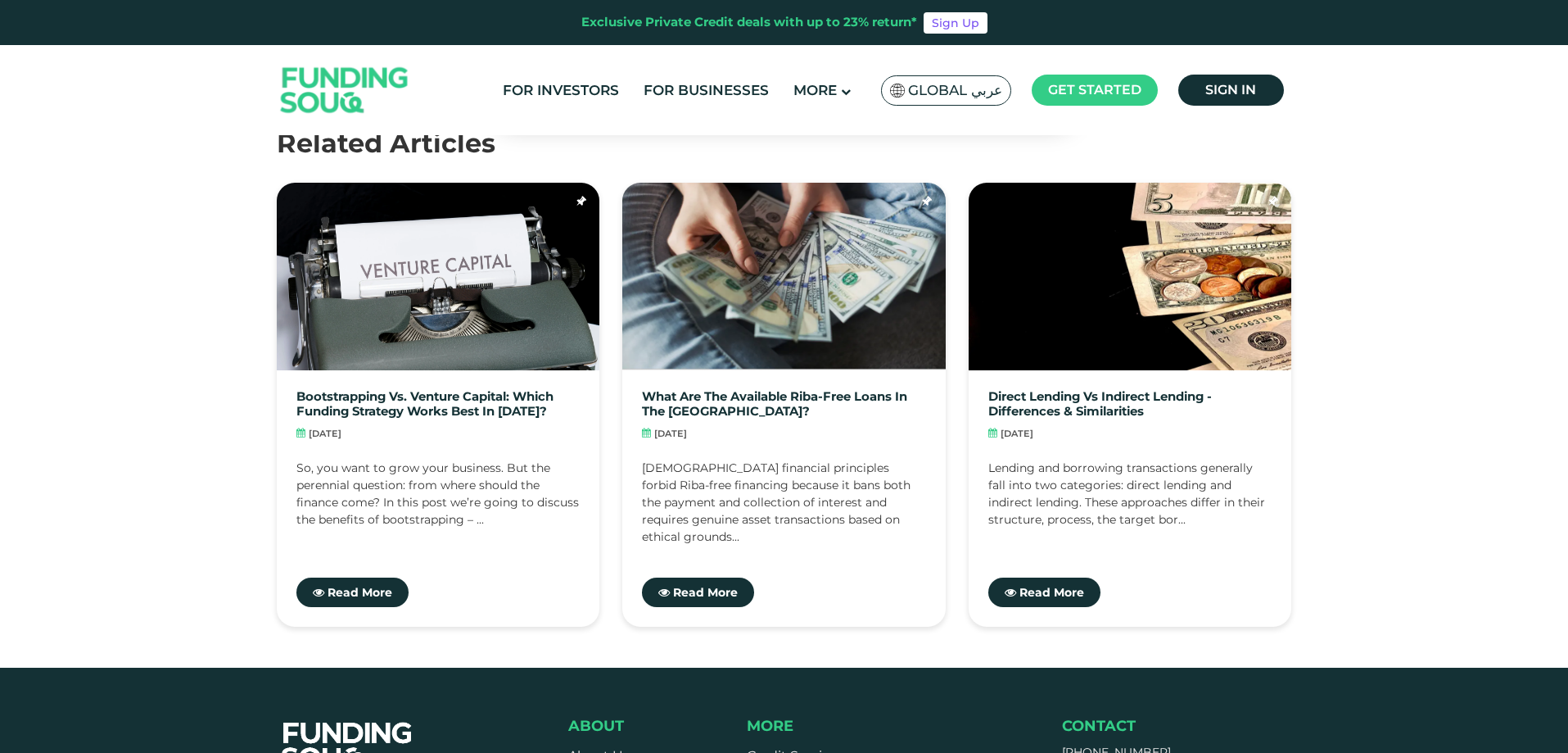
scroll to position [2465, 0]
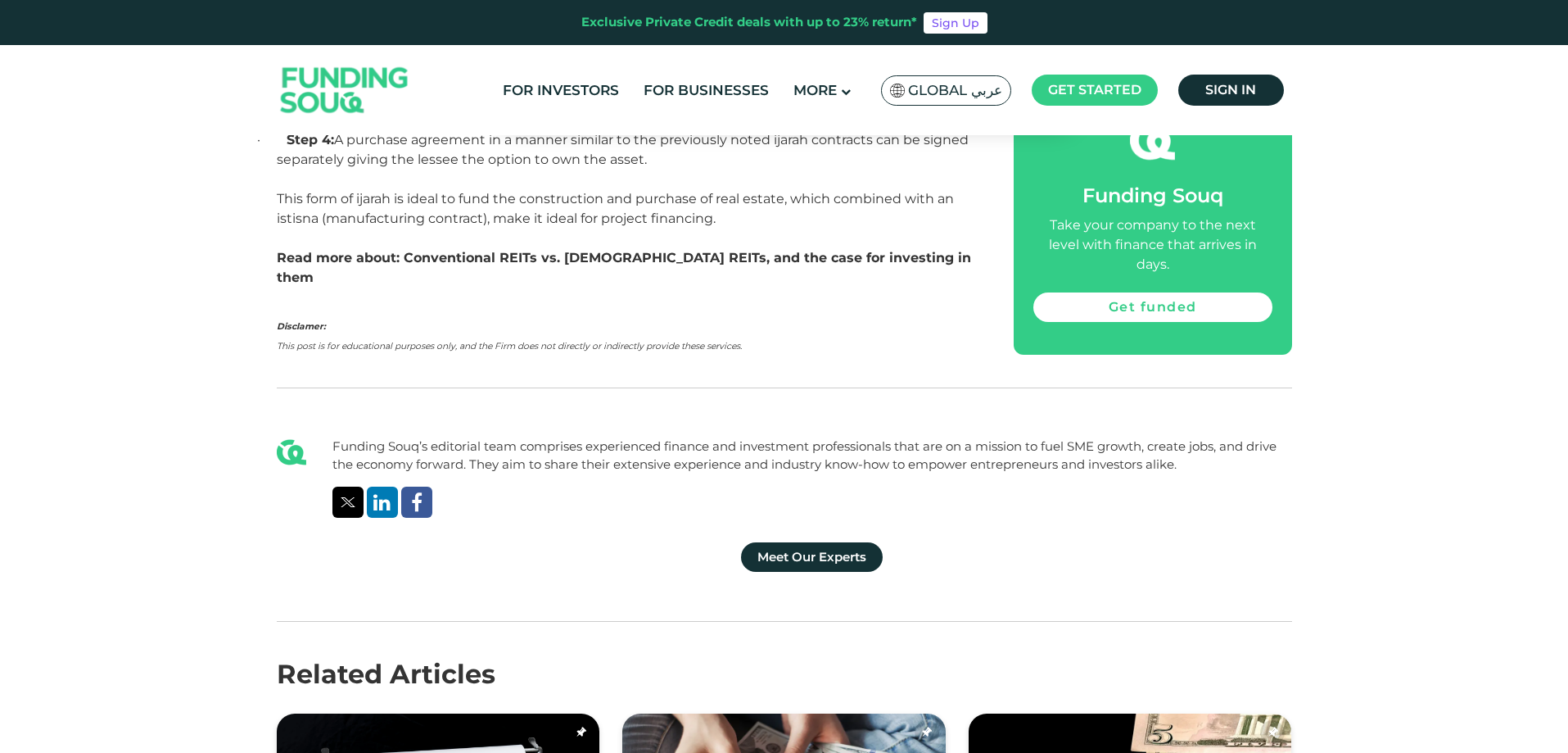
click at [754, 261] on link "Conventional REITs vs. Islamic REITs, and the case for investing in them" at bounding box center [624, 267] width 694 height 36
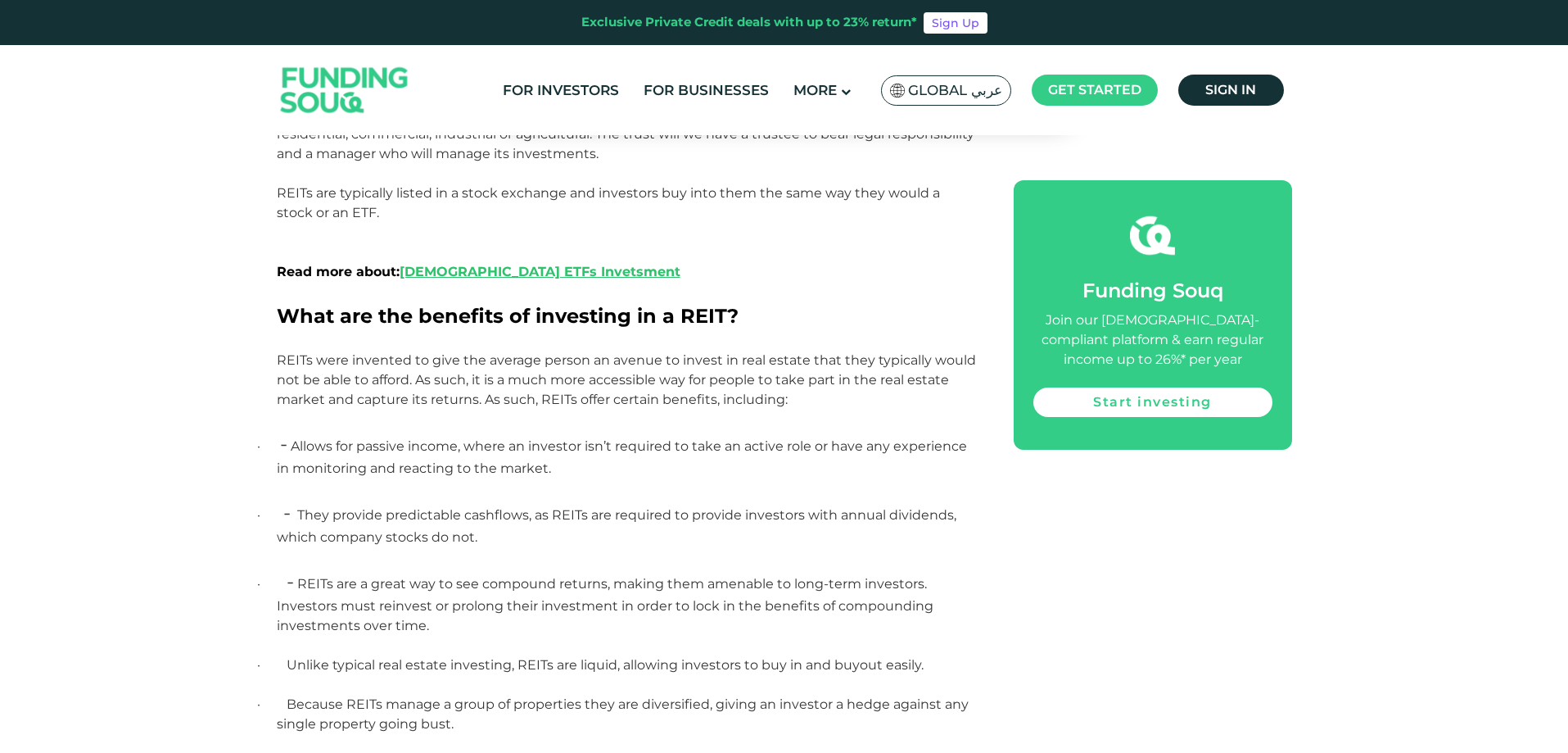
scroll to position [1365, 0]
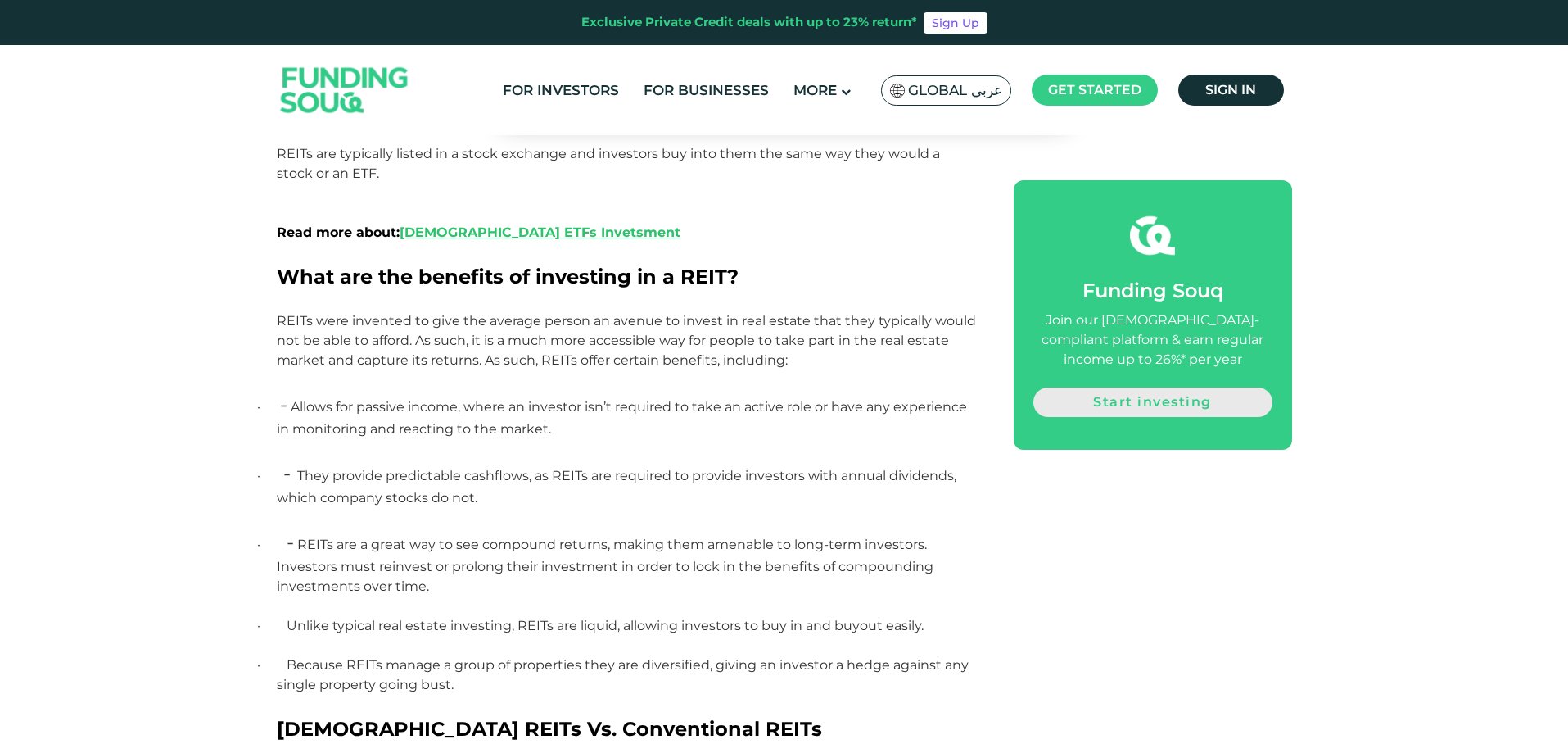
click at [1094, 405] on link "Start investing" at bounding box center [1153, 402] width 239 height 30
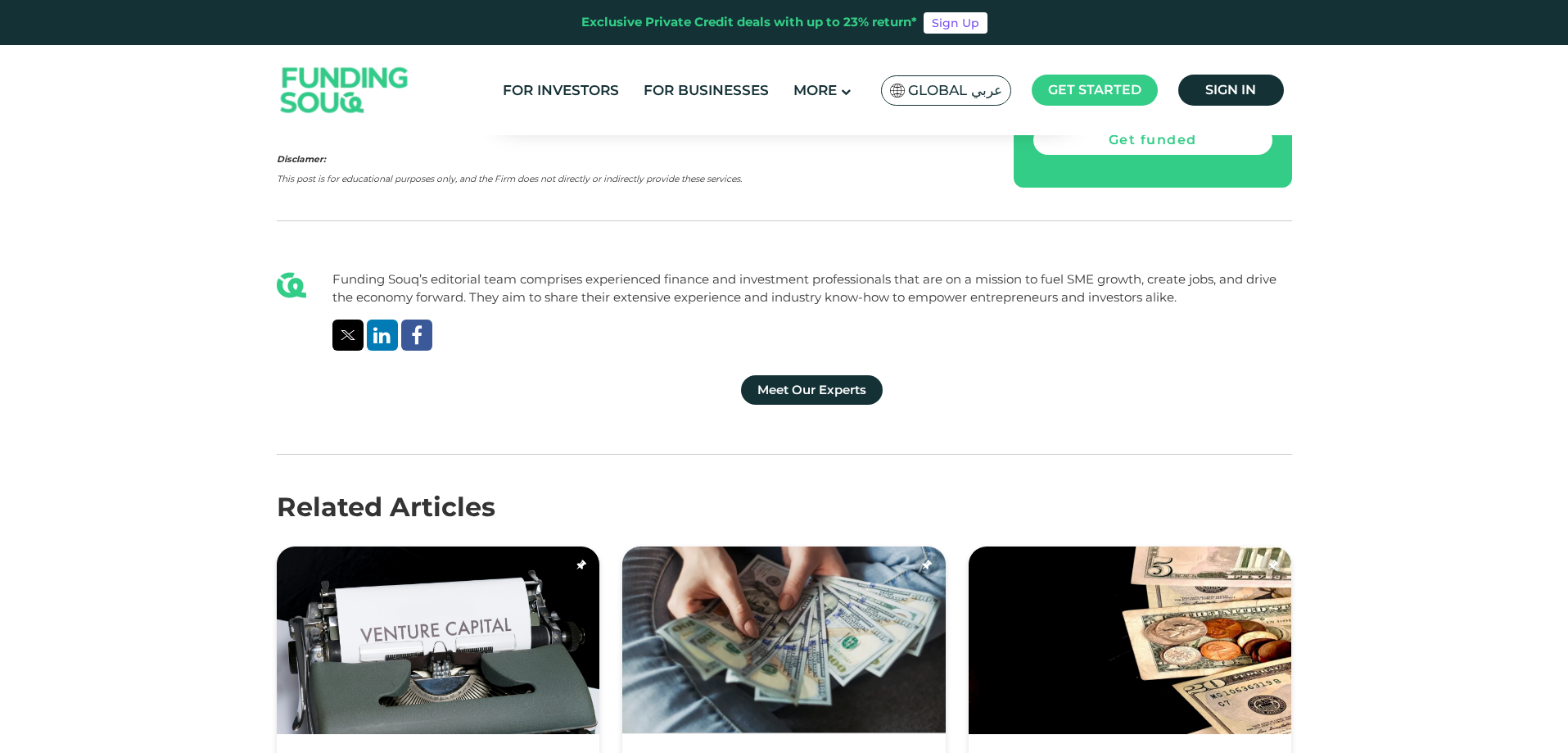
scroll to position [2873, 0]
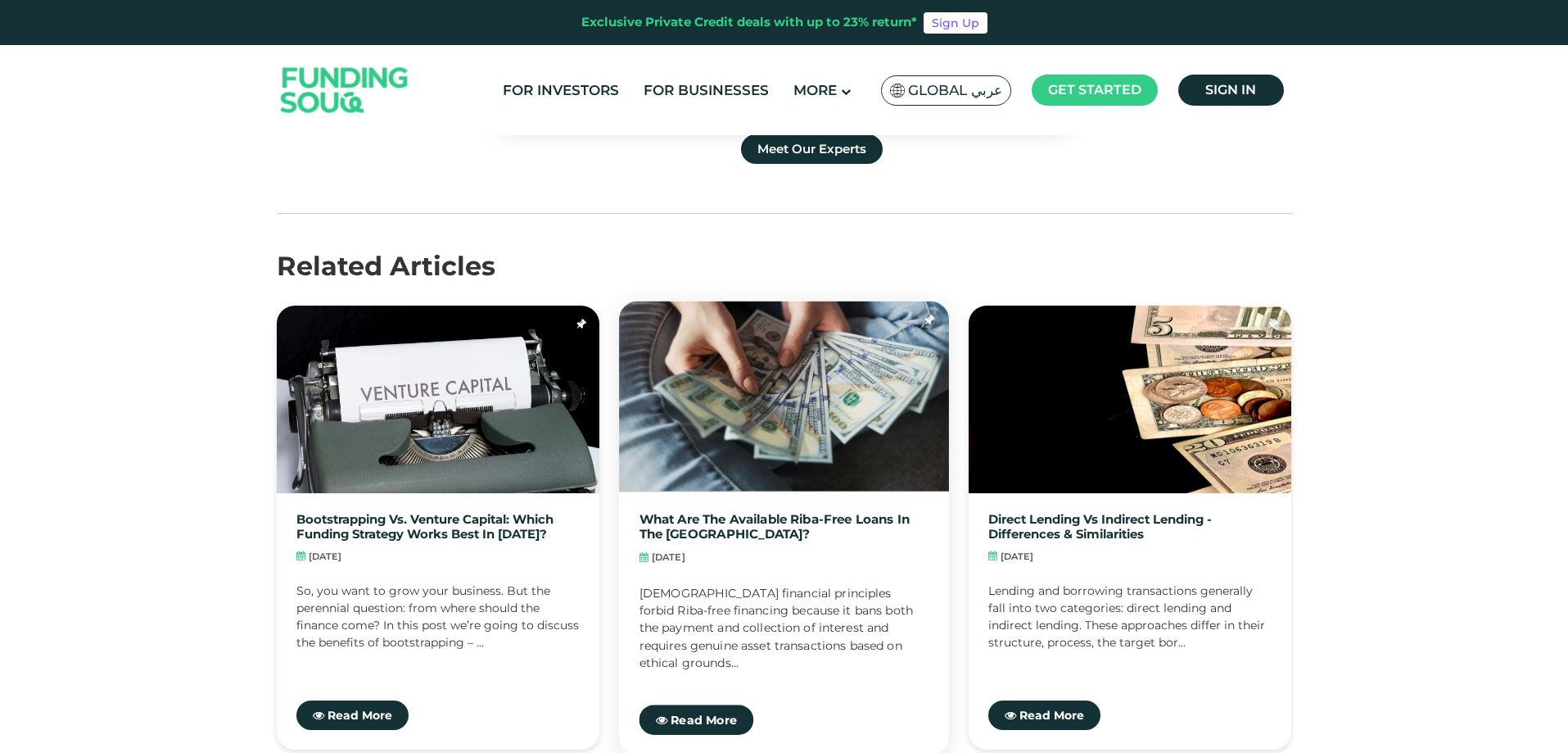
click at [827, 512] on link "What Are The Available Riba-Free Loans in the [GEOGRAPHIC_DATA]?" at bounding box center [784, 527] width 290 height 30
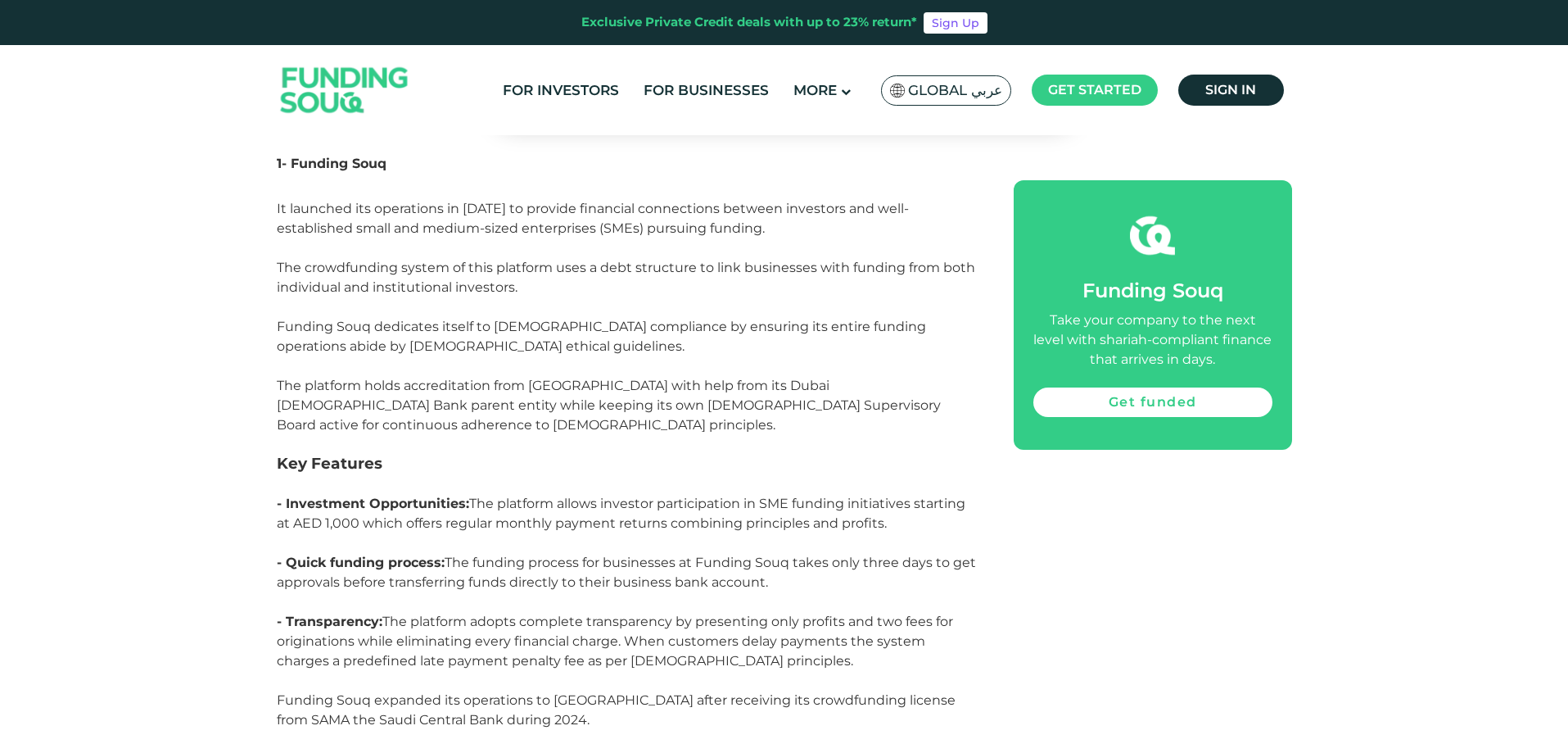
scroll to position [4641, 0]
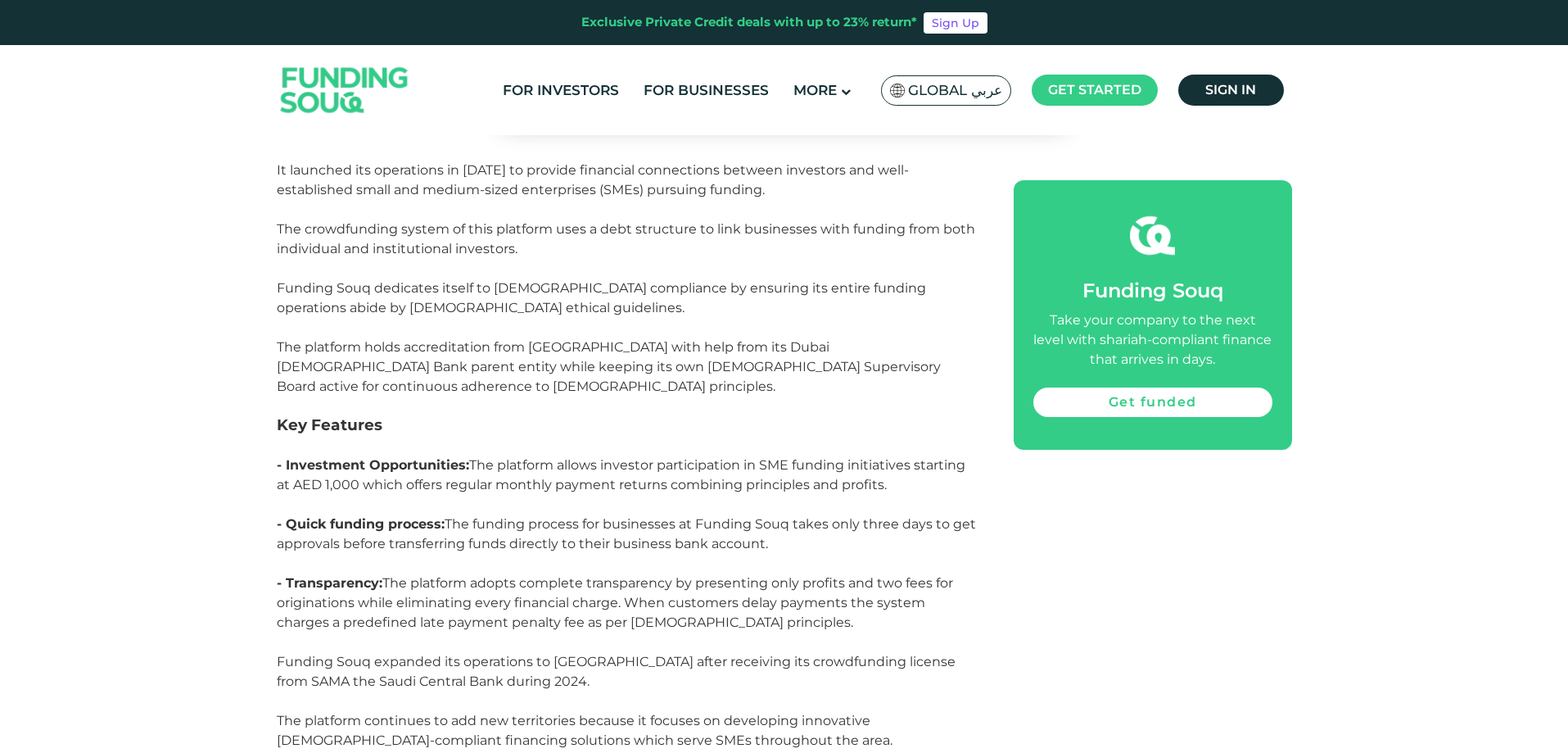
drag, startPoint x: 836, startPoint y: 502, endPoint x: 705, endPoint y: 464, distance: 136.4
click at [705, 515] on p "- Quick funding process: The funding process for businesses at Funding Souq tak…" at bounding box center [627, 544] width 700 height 59
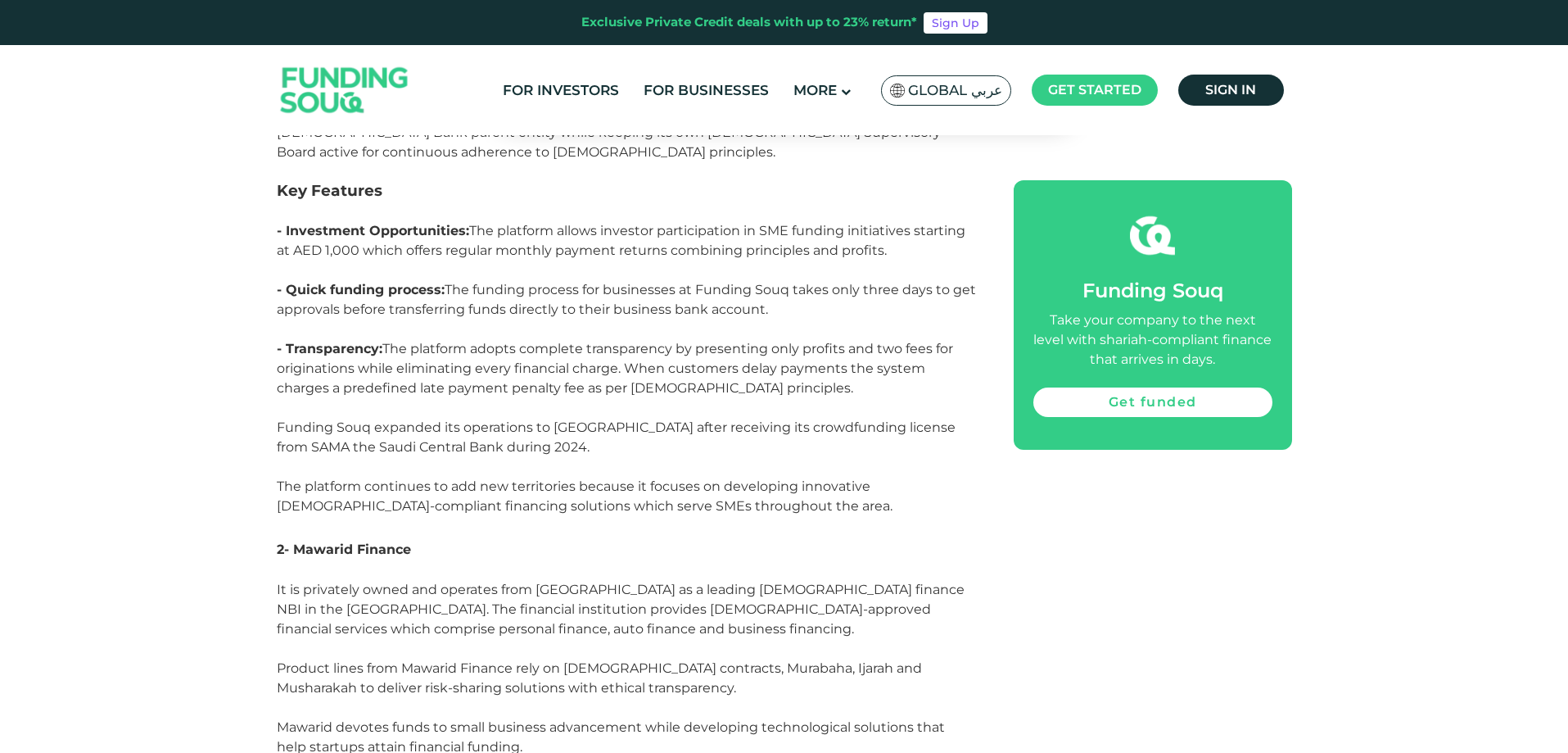
scroll to position [4914, 0]
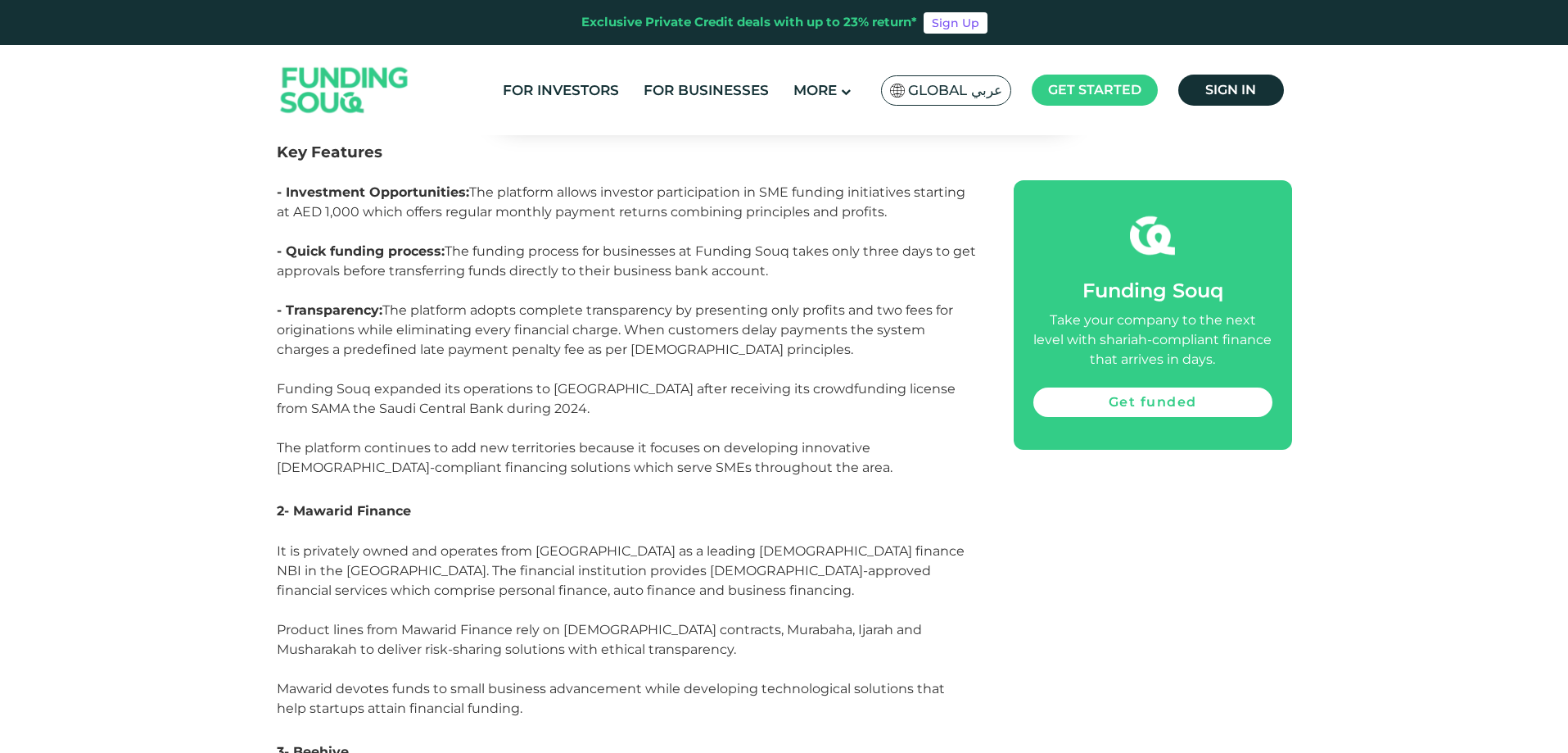
drag, startPoint x: 714, startPoint y: 466, endPoint x: 698, endPoint y: 457, distance: 18.4
click at [698, 543] on span "It is privately owned and operates from Dubai as a leading Islamic finance NBI …" at bounding box center [621, 600] width 688 height 114
drag, startPoint x: 295, startPoint y: 410, endPoint x: 408, endPoint y: 420, distance: 113.4
click at [408, 497] on h3 "2- Mawarid Finance" at bounding box center [627, 510] width 700 height 25
copy span "Mawarid Finance"
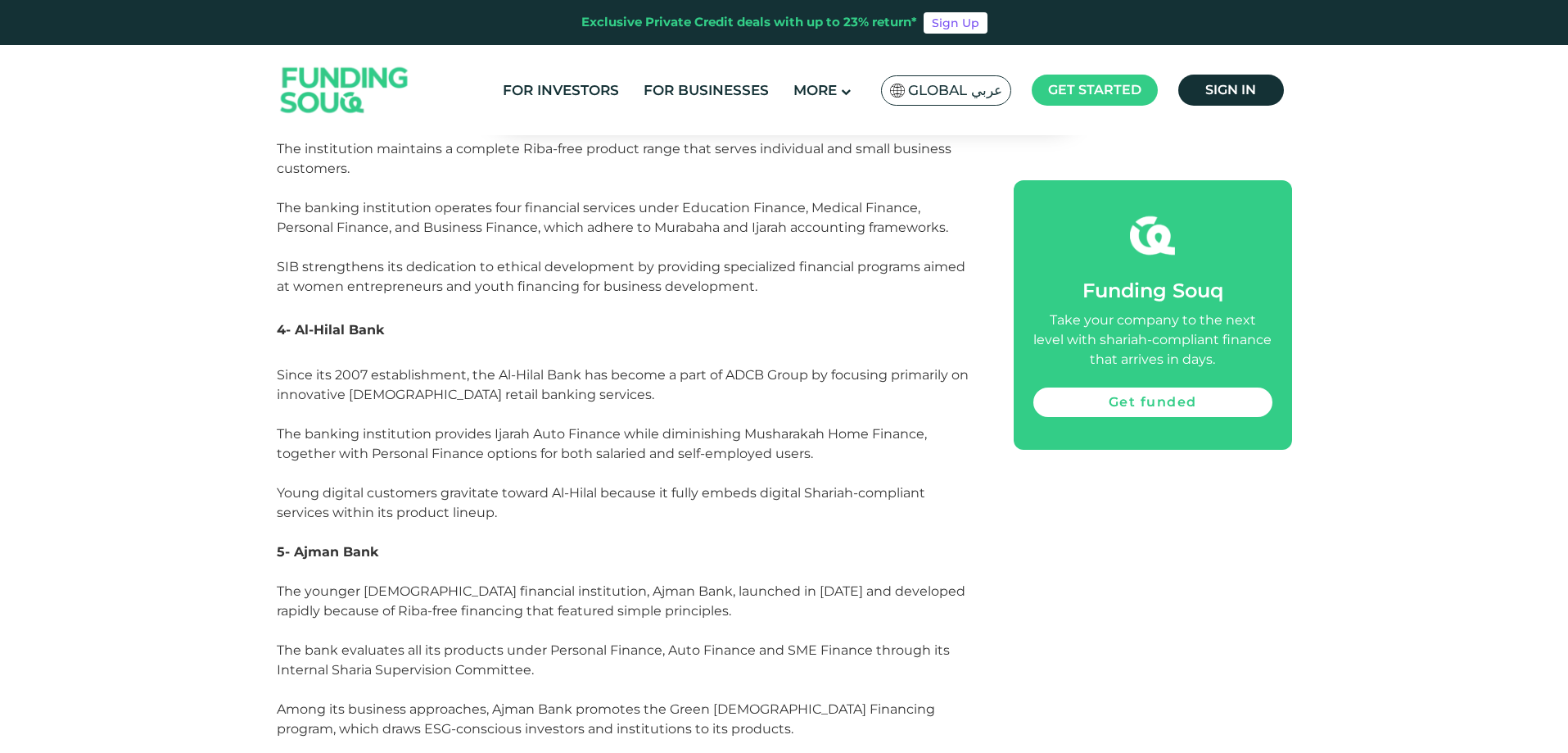
scroll to position [3549, 0]
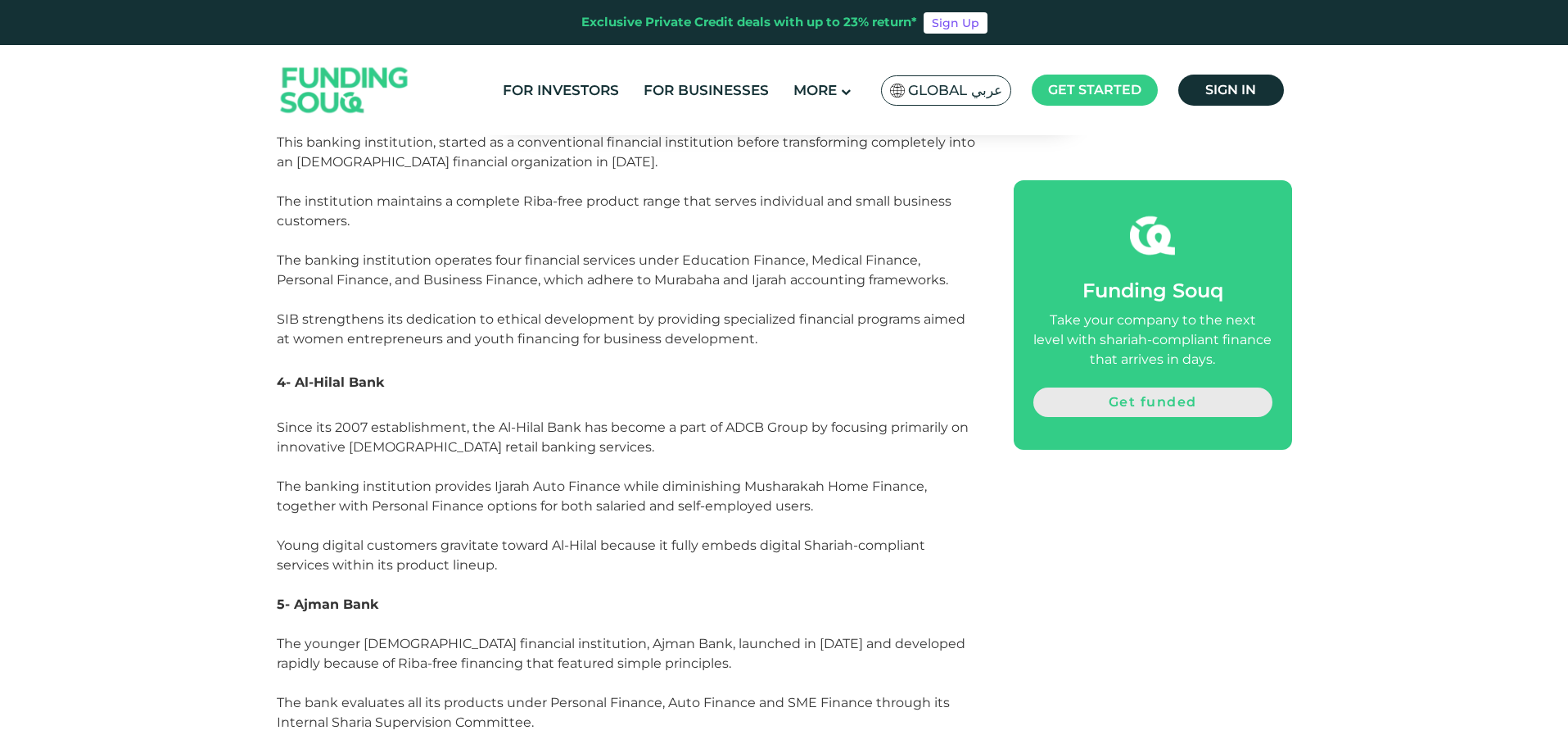
click at [1192, 406] on link "Get funded" at bounding box center [1153, 402] width 239 height 30
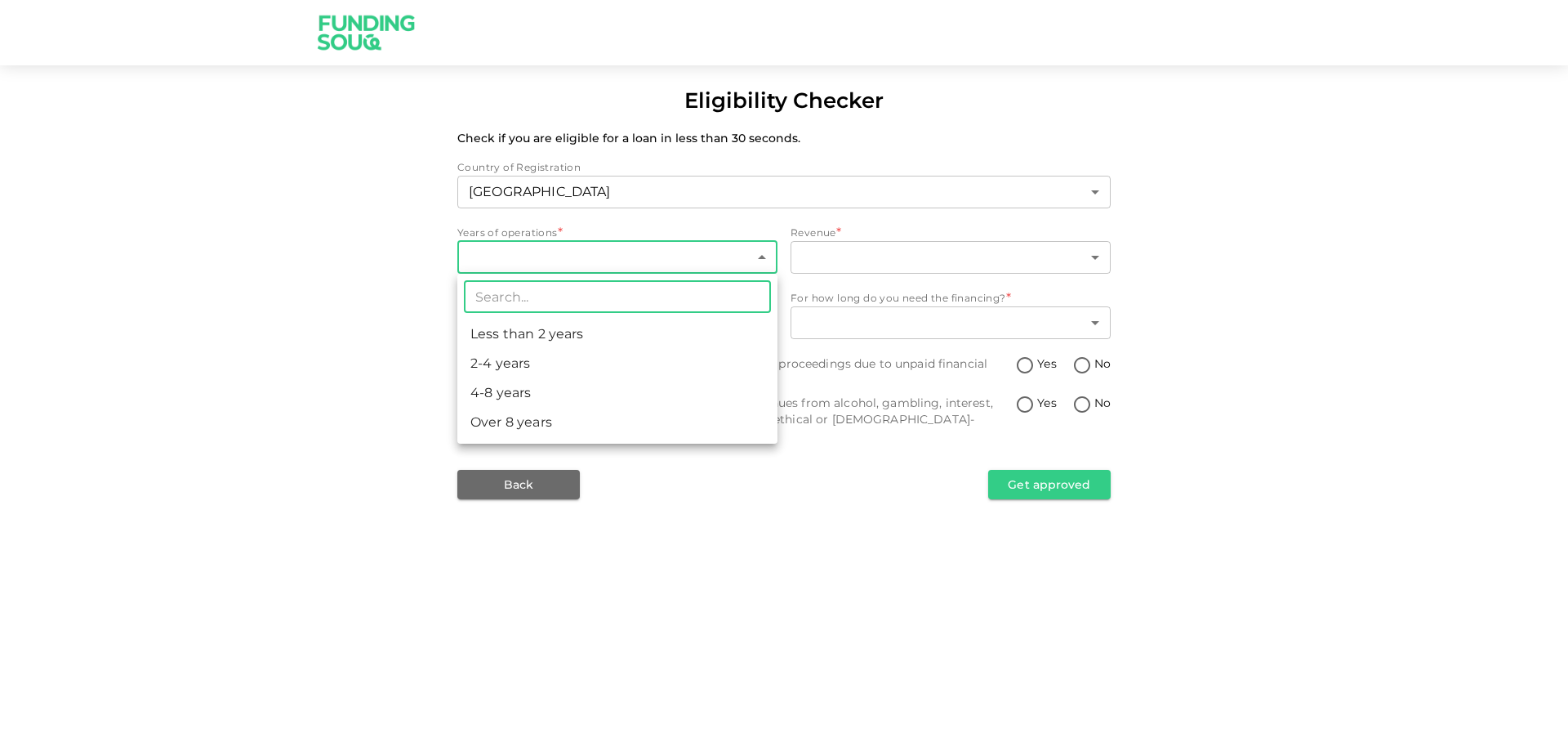
click at [763, 257] on body "Eligibility Checker Check if you are eligible for a loan in less than 30 second…" at bounding box center [784, 376] width 1568 height 751
click at [687, 337] on li "Less than 2 years" at bounding box center [617, 334] width 320 height 30
type input "1"
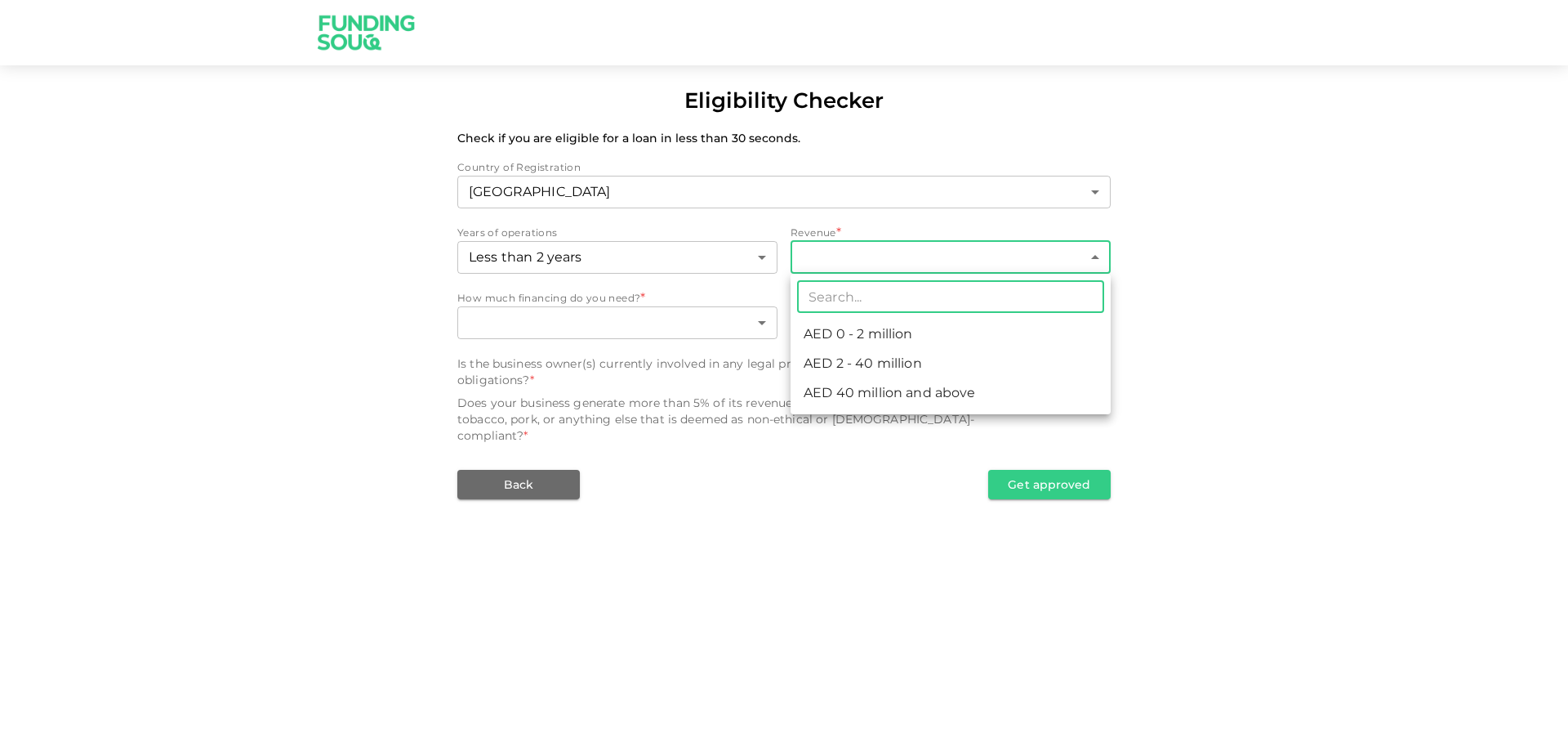
click at [818, 257] on body "Eligibility Checker Check if you are eligible for a loan in less than 30 second…" at bounding box center [784, 376] width 1568 height 751
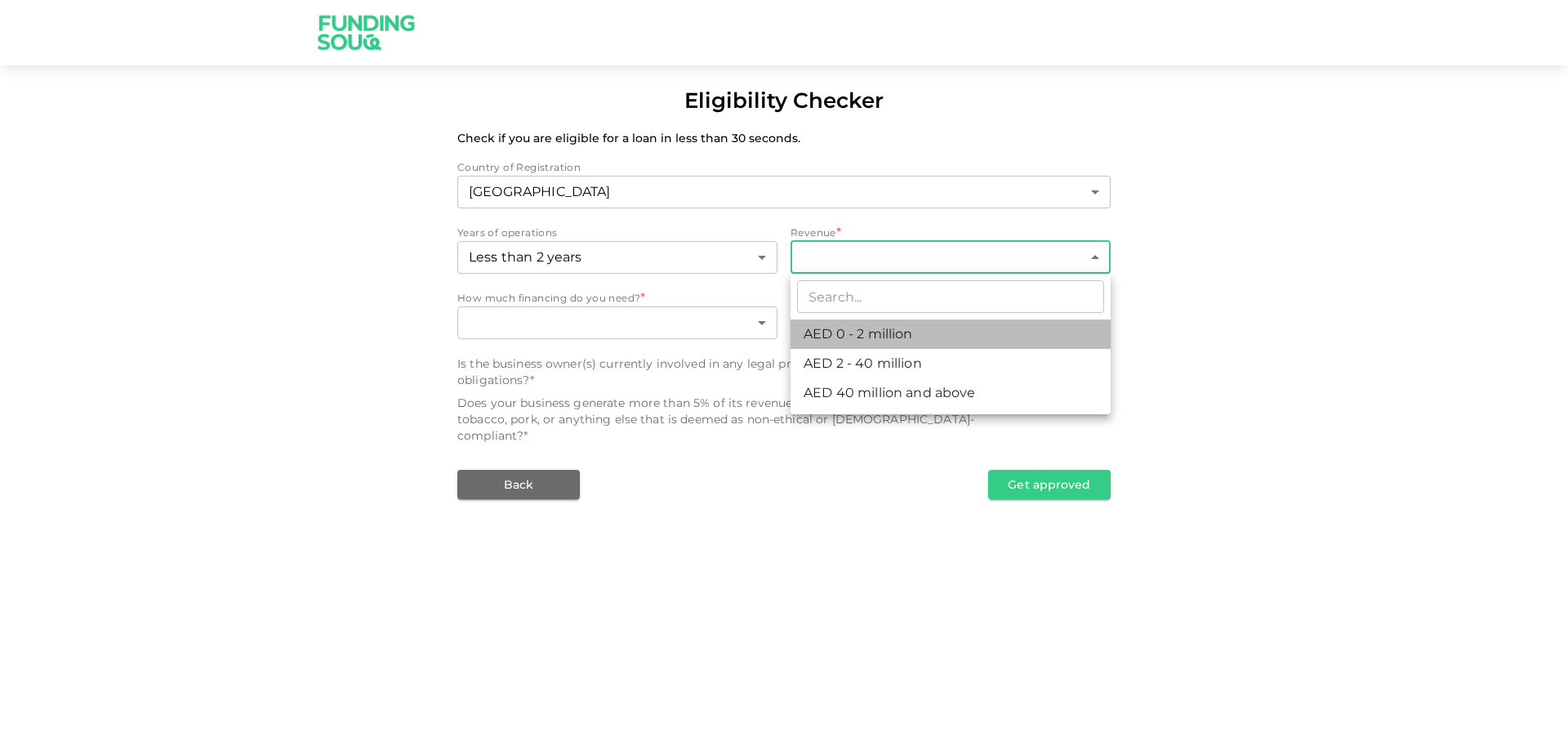
click at [831, 334] on li "AED 0 - 2 million" at bounding box center [951, 334] width 320 height 30
type input "1"
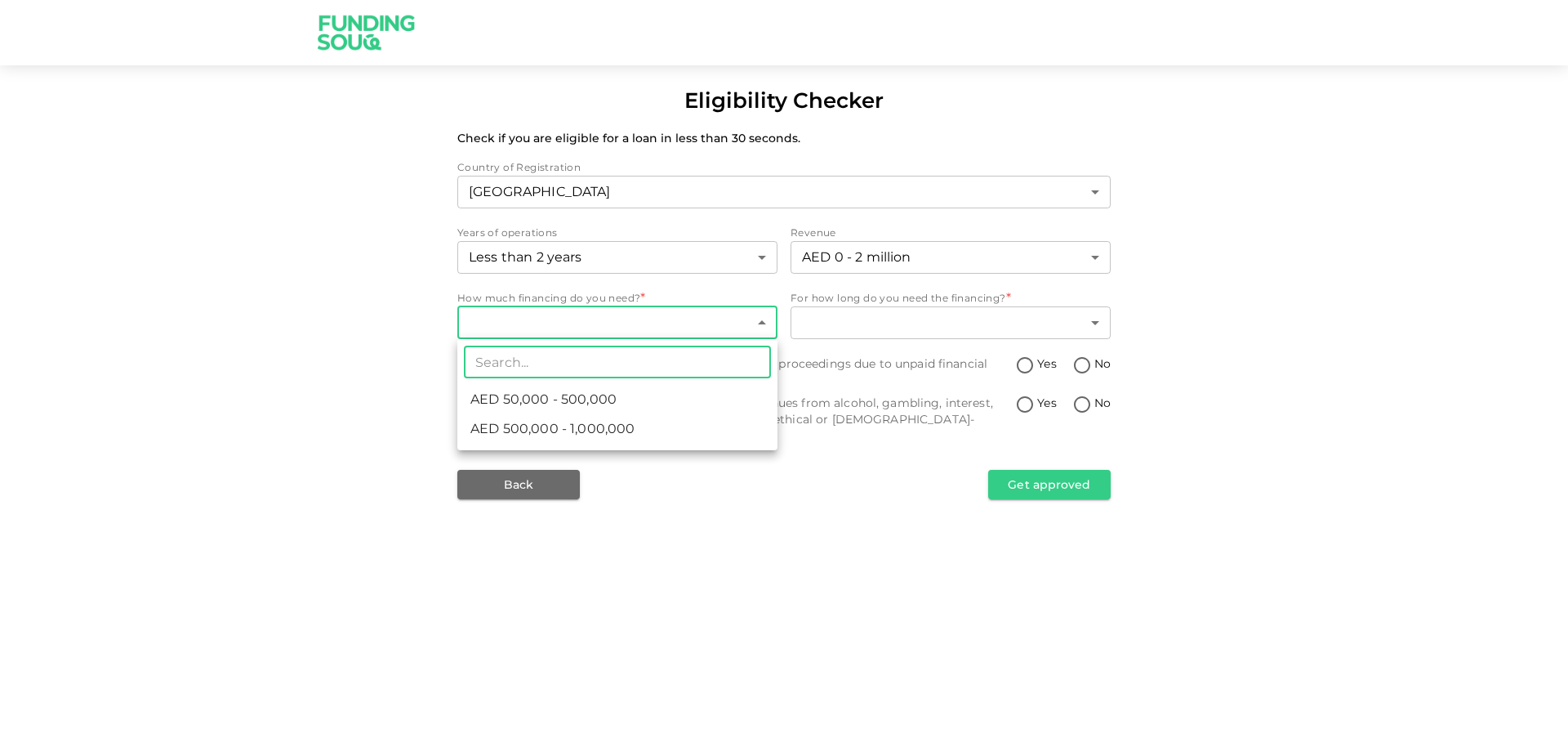
click at [631, 313] on body "Eligibility Checker Check if you are eligible for a loan in less than 30 second…" at bounding box center [784, 376] width 1568 height 751
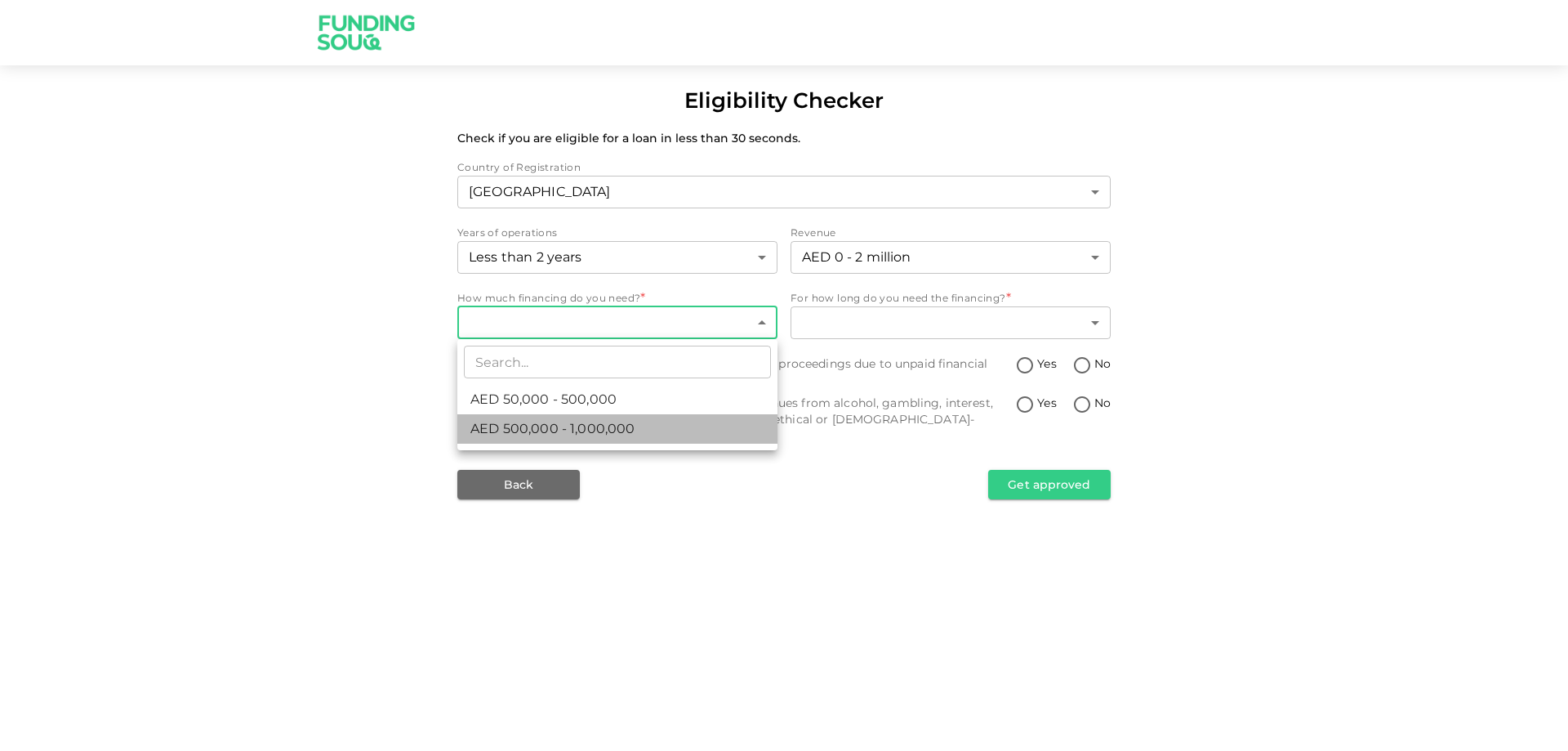
click at [605, 429] on span "AED 500,000 - 1,000,000" at bounding box center [552, 429] width 164 height 20
type input "2"
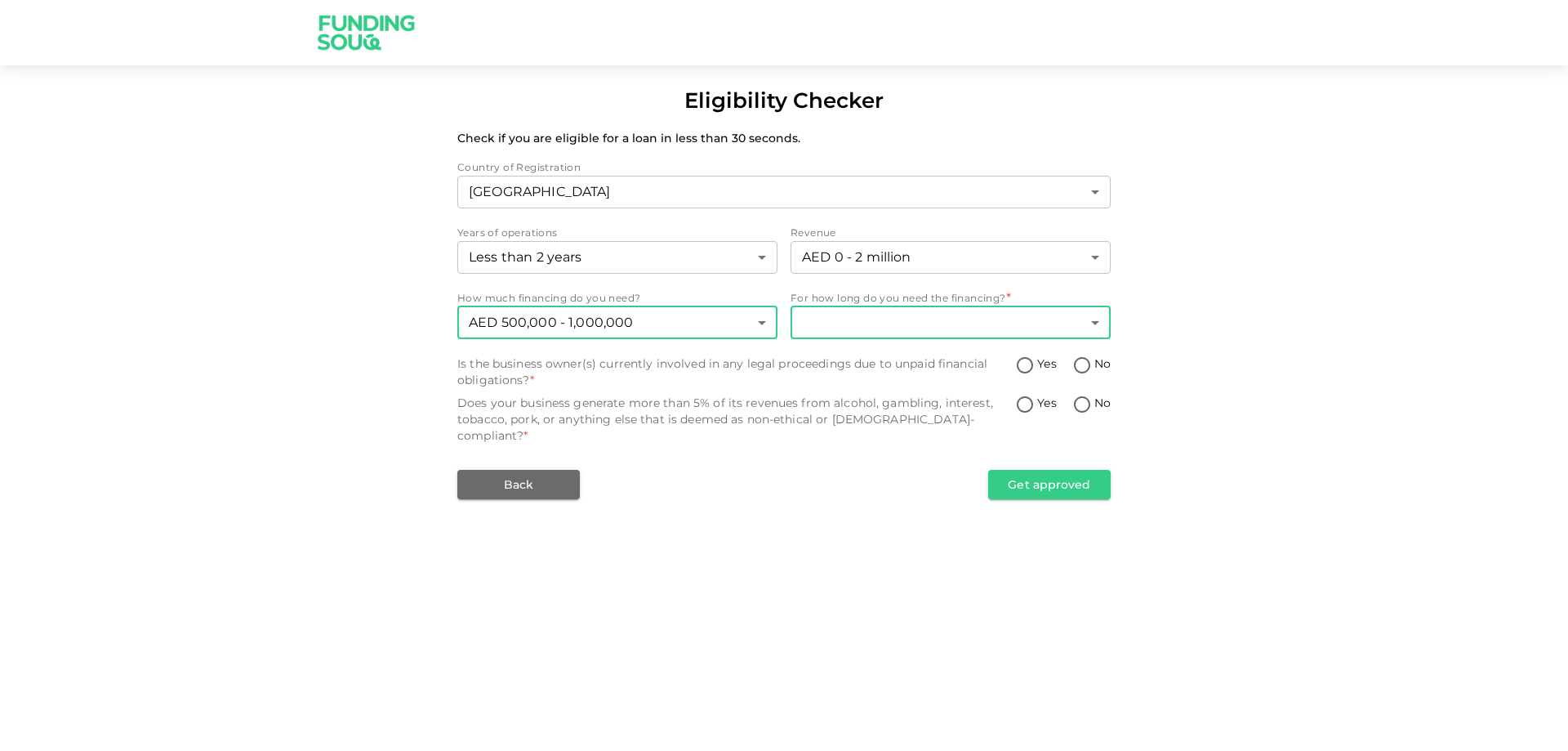
click at [874, 330] on body "Eligibility Checker Check if you are eligible for a loan in less than 30 second…" at bounding box center [784, 376] width 1568 height 751
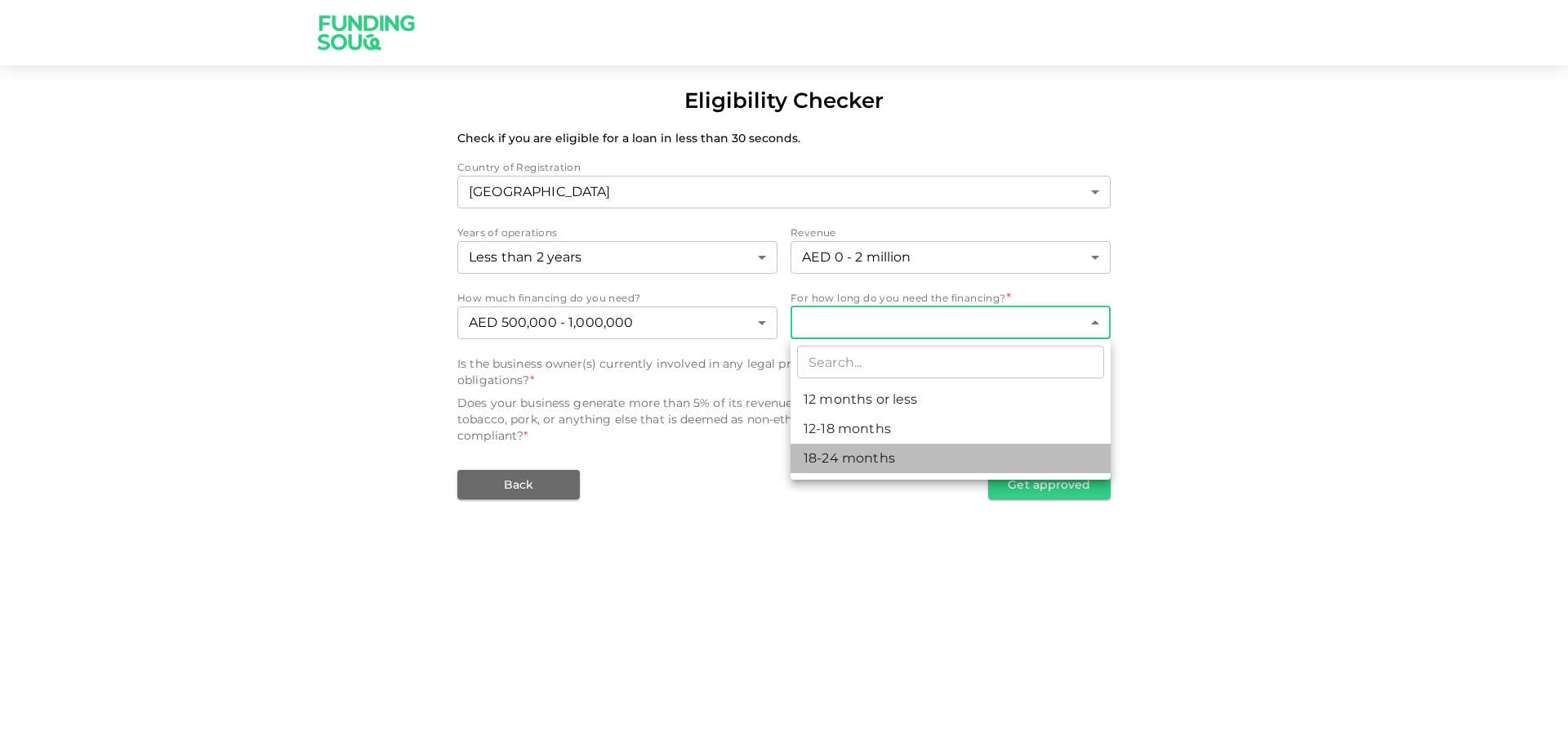
click at [864, 453] on li "18-24 months" at bounding box center [951, 458] width 320 height 30
type input "3"
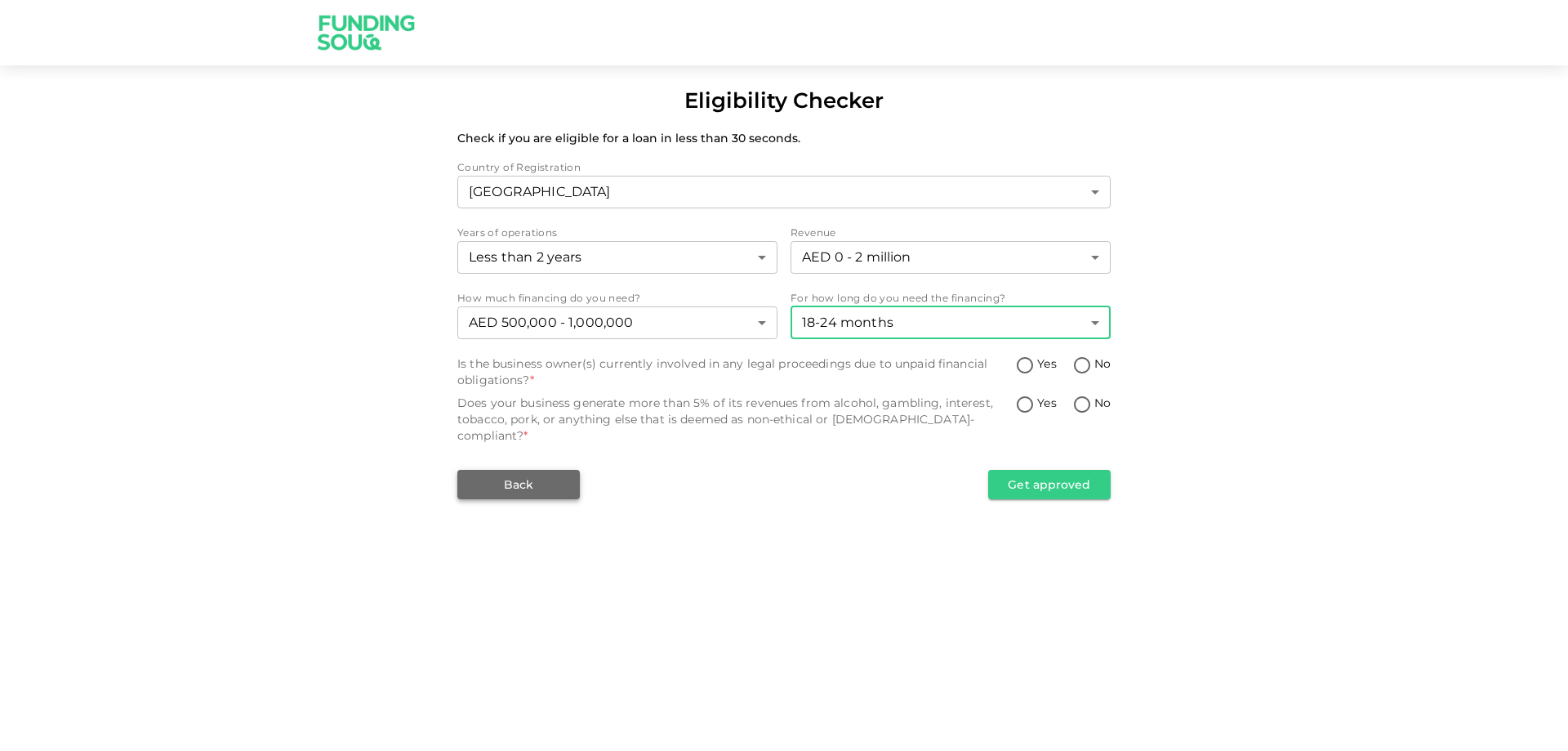
click at [523, 470] on button "Back" at bounding box center [518, 484] width 122 height 30
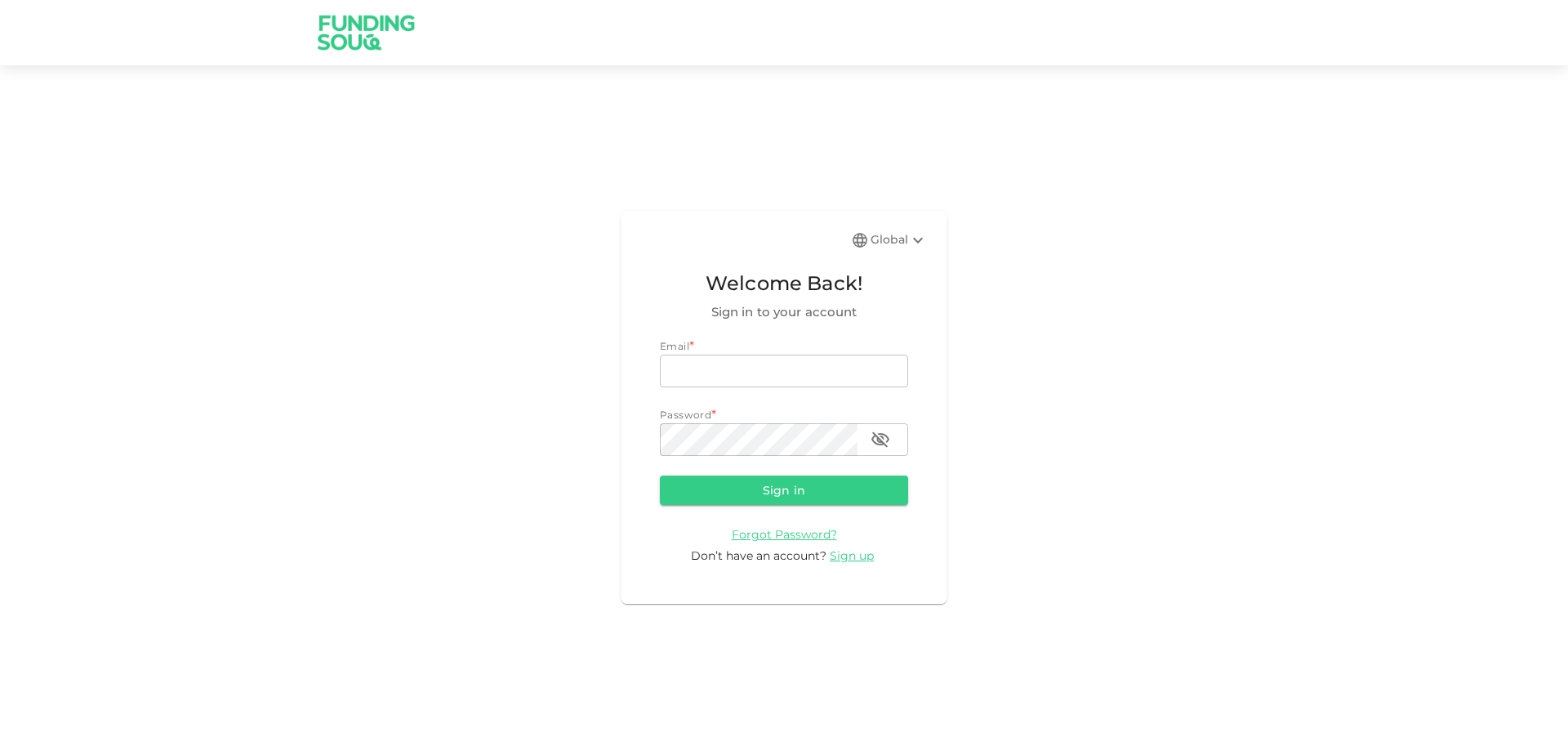
click at [360, 35] on img at bounding box center [366, 32] width 122 height 64
